Goal: Transaction & Acquisition: Purchase product/service

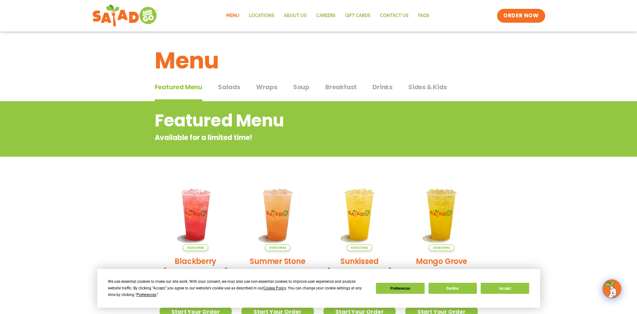
click at [232, 90] on span "Salads" at bounding box center [229, 86] width 22 height 9
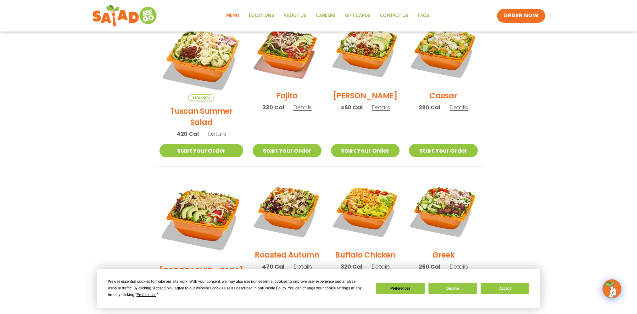
scroll to position [187, 0]
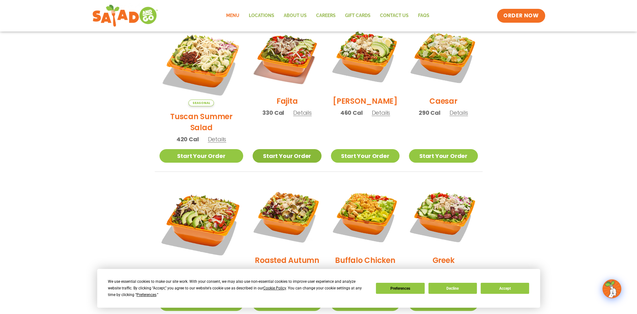
click at [289, 149] on link "Start Your Order" at bounding box center [287, 156] width 69 height 14
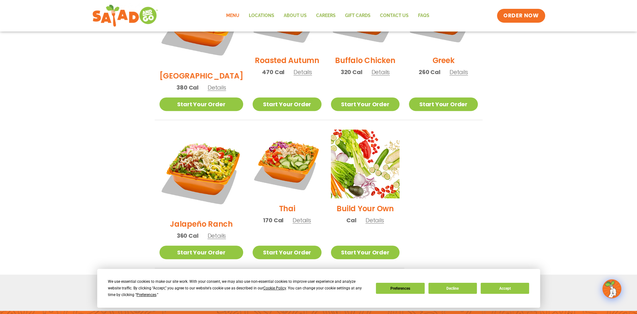
scroll to position [187, 0]
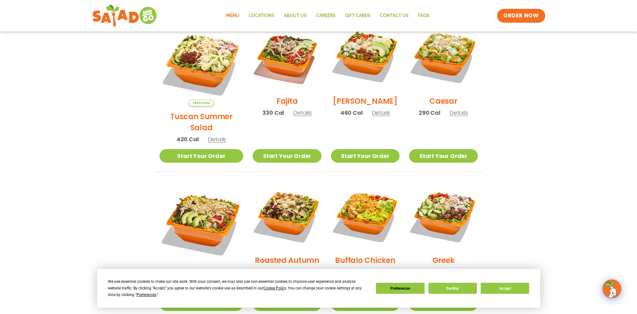
click at [293, 116] on span "Details" at bounding box center [302, 113] width 19 height 8
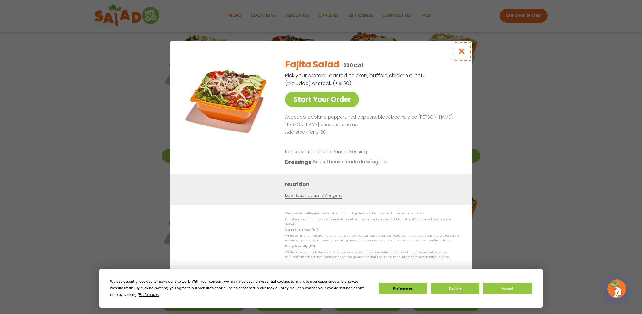
click at [465, 53] on icon "Close modal" at bounding box center [462, 51] width 8 height 7
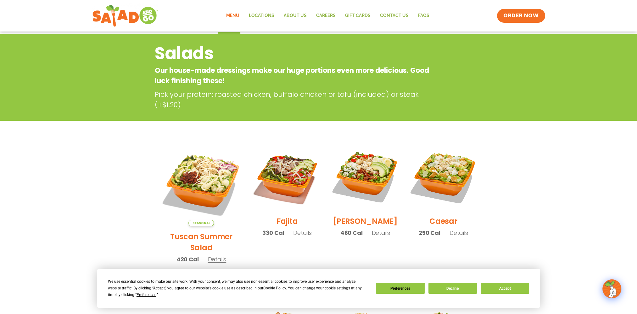
scroll to position [0, 0]
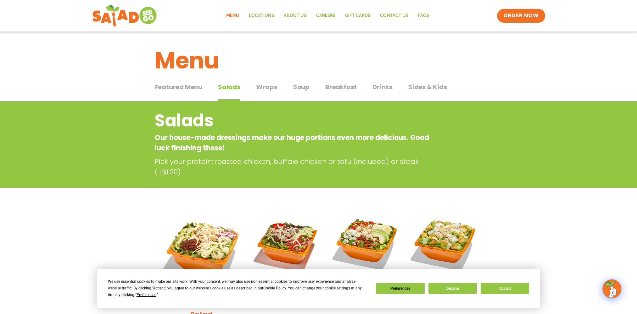
click at [267, 89] on span "Wraps" at bounding box center [266, 86] width 21 height 9
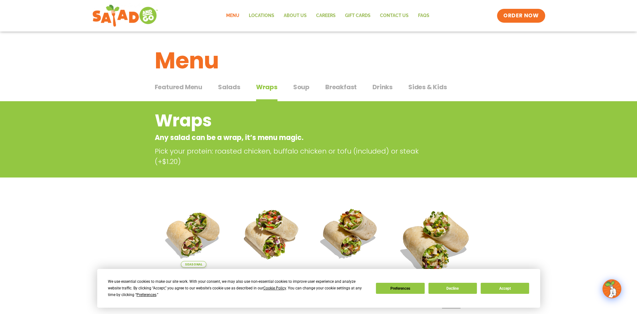
click at [333, 84] on span "Breakfast" at bounding box center [340, 86] width 31 height 9
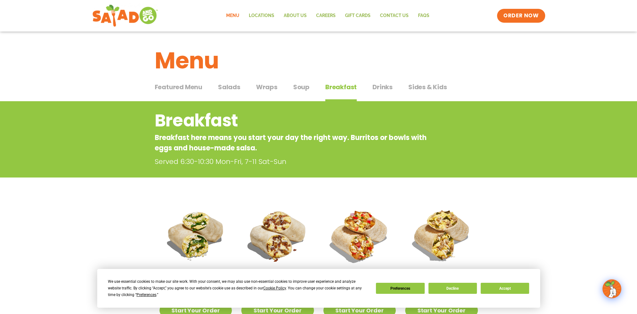
click at [388, 92] on button "Drinks Drinks" at bounding box center [383, 91] width 20 height 19
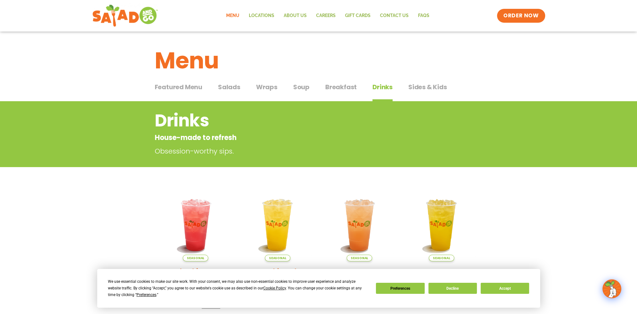
click at [239, 87] on span "Salads" at bounding box center [229, 86] width 22 height 9
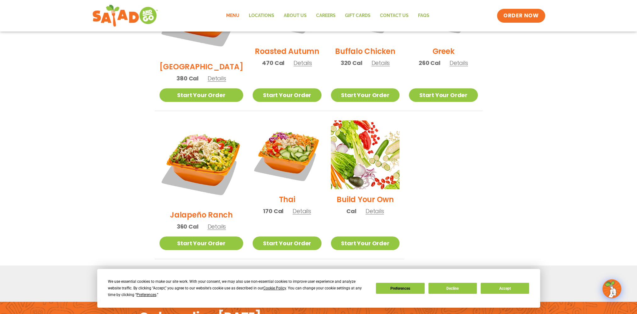
scroll to position [444, 0]
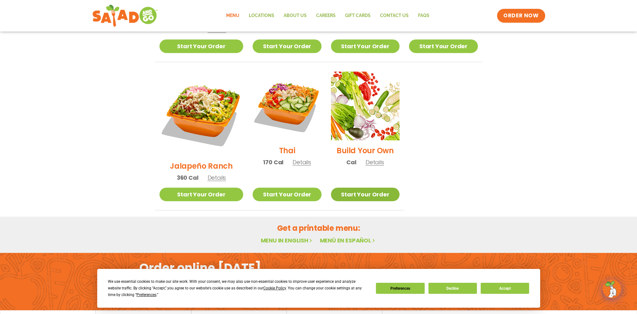
click at [367, 187] on link "Start Your Order" at bounding box center [365, 194] width 69 height 14
click at [349, 187] on link "Start Your Order" at bounding box center [365, 194] width 69 height 14
